Goal: Task Accomplishment & Management: Manage account settings

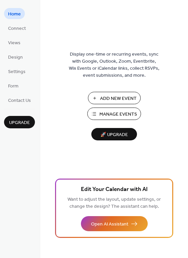
click at [107, 109] on button "Manage Events" at bounding box center [114, 114] width 54 height 12
click at [117, 113] on span "Manage Events" at bounding box center [118, 114] width 38 height 7
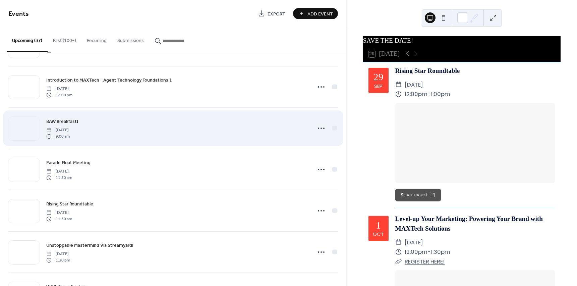
scroll to position [268, 0]
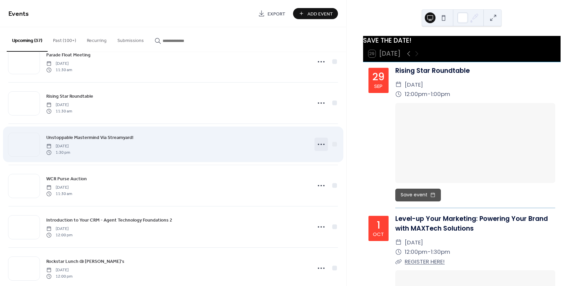
click at [316, 145] on icon at bounding box center [321, 144] width 11 height 11
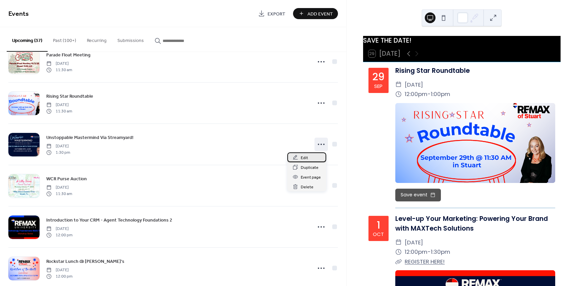
click at [307, 159] on span "Edit" at bounding box center [304, 157] width 7 height 7
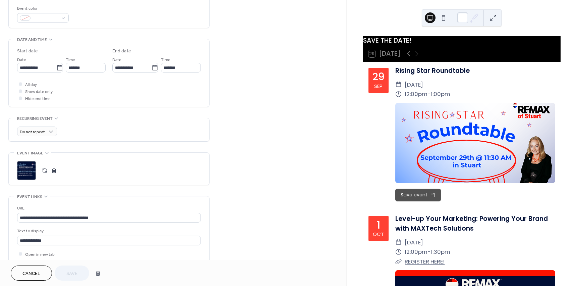
scroll to position [261, 0]
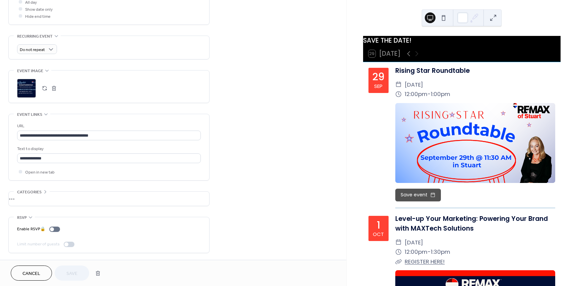
click at [52, 88] on button "button" at bounding box center [53, 87] width 9 height 9
click at [45, 89] on button "button" at bounding box center [44, 87] width 9 height 9
click at [68, 273] on span "Save" at bounding box center [71, 273] width 11 height 7
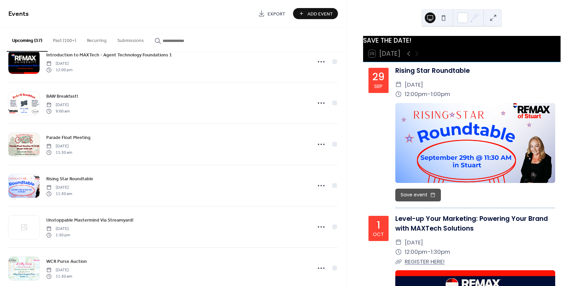
scroll to position [168, 0]
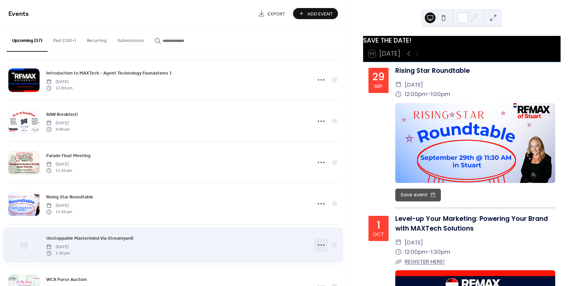
click at [316, 242] on icon at bounding box center [321, 244] width 11 height 11
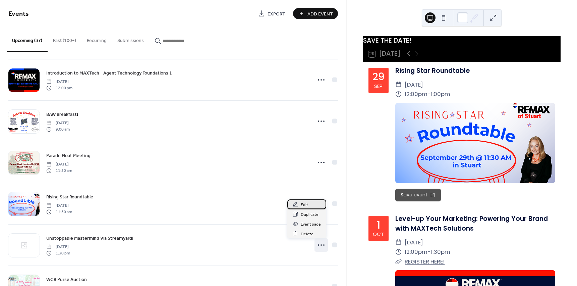
click at [307, 203] on span "Edit" at bounding box center [304, 204] width 7 height 7
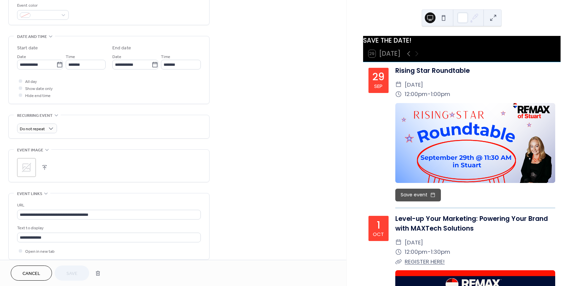
scroll to position [201, 0]
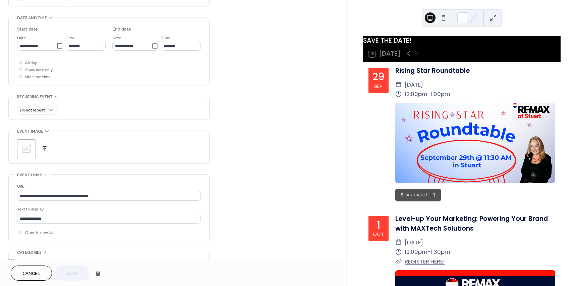
click at [41, 149] on button "button" at bounding box center [44, 148] width 9 height 9
click at [73, 273] on span "Save" at bounding box center [71, 273] width 11 height 7
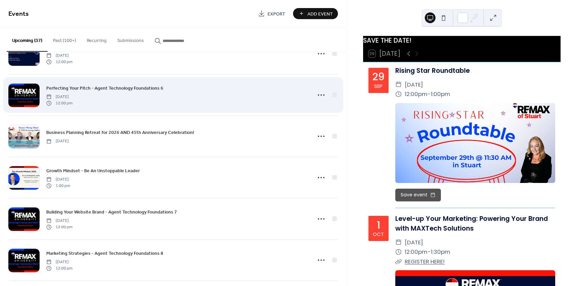
scroll to position [1191, 0]
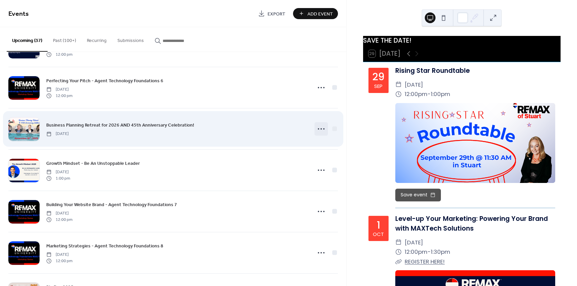
click at [320, 127] on icon at bounding box center [321, 128] width 11 height 11
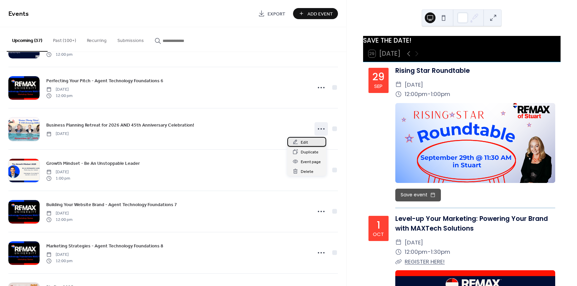
click at [313, 140] on div "Edit" at bounding box center [306, 142] width 39 height 10
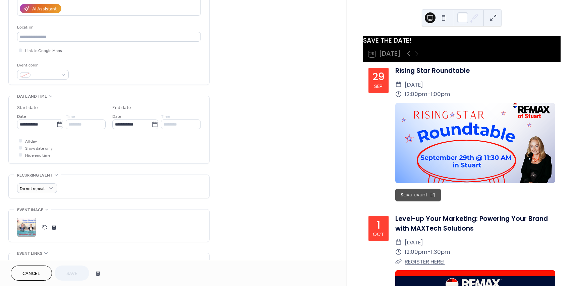
scroll to position [134, 0]
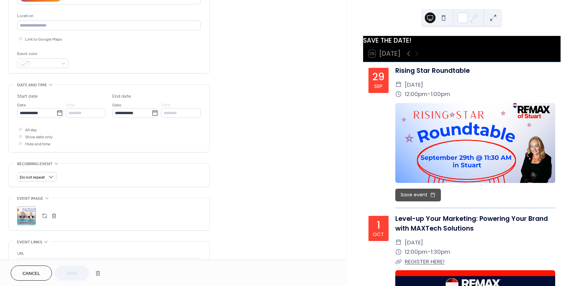
click at [54, 216] on button "button" at bounding box center [53, 215] width 9 height 9
click at [48, 212] on button "button" at bounding box center [44, 215] width 9 height 9
click at [78, 272] on button "Save" at bounding box center [72, 272] width 35 height 15
